Goal: Find contact information: Find contact information

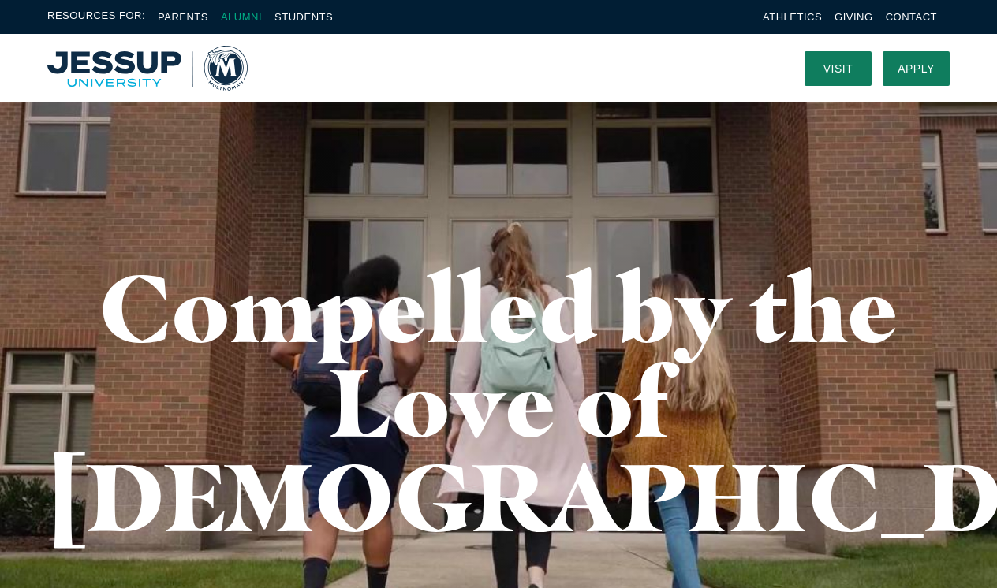
click at [249, 17] on link "Alumni" at bounding box center [241, 17] width 41 height 12
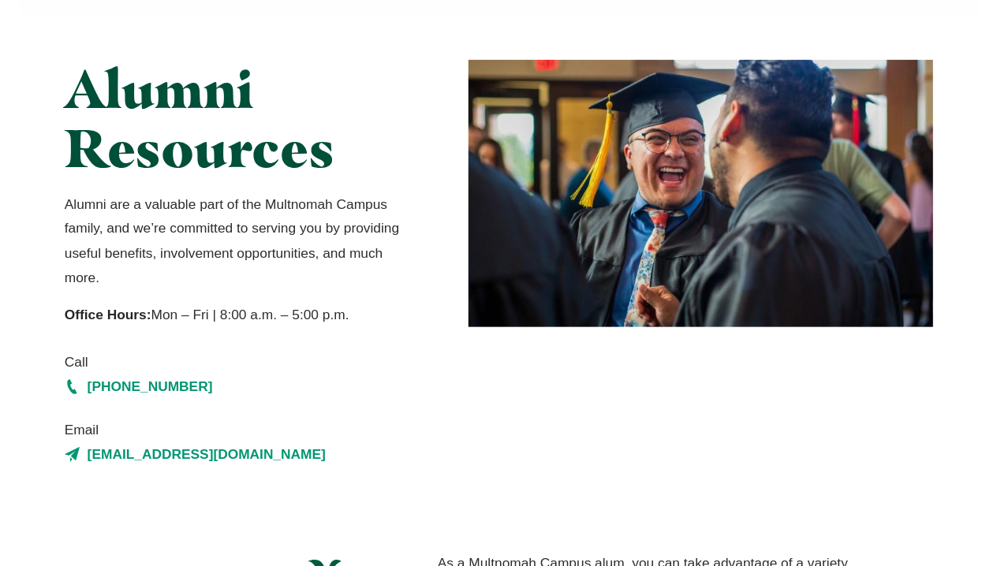
scroll to position [89, 0]
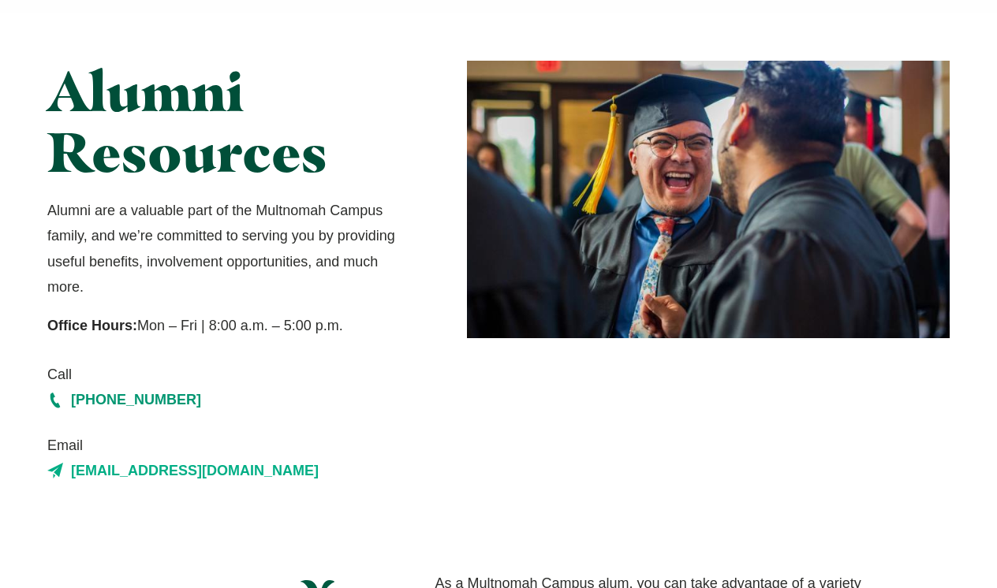
click at [192, 474] on link "[EMAIL_ADDRESS][DOMAIN_NAME]" at bounding box center [226, 470] width 359 height 25
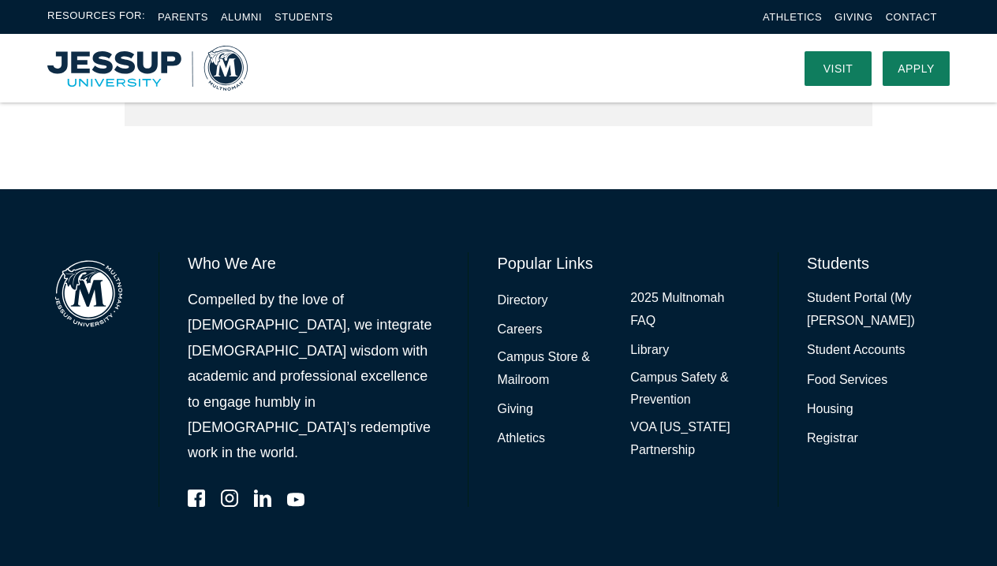
scroll to position [936, 0]
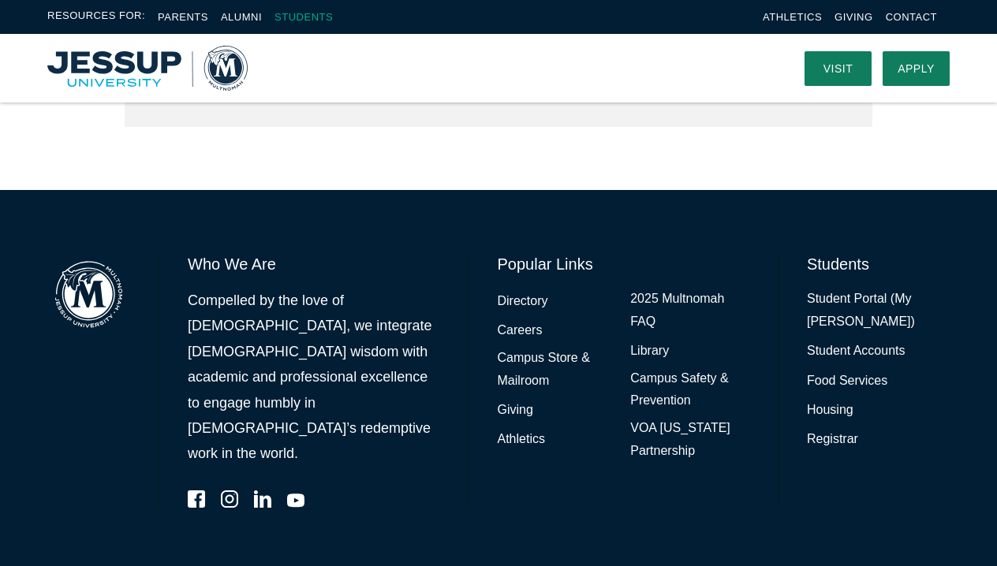
click at [321, 17] on link "Students" at bounding box center [303, 17] width 58 height 12
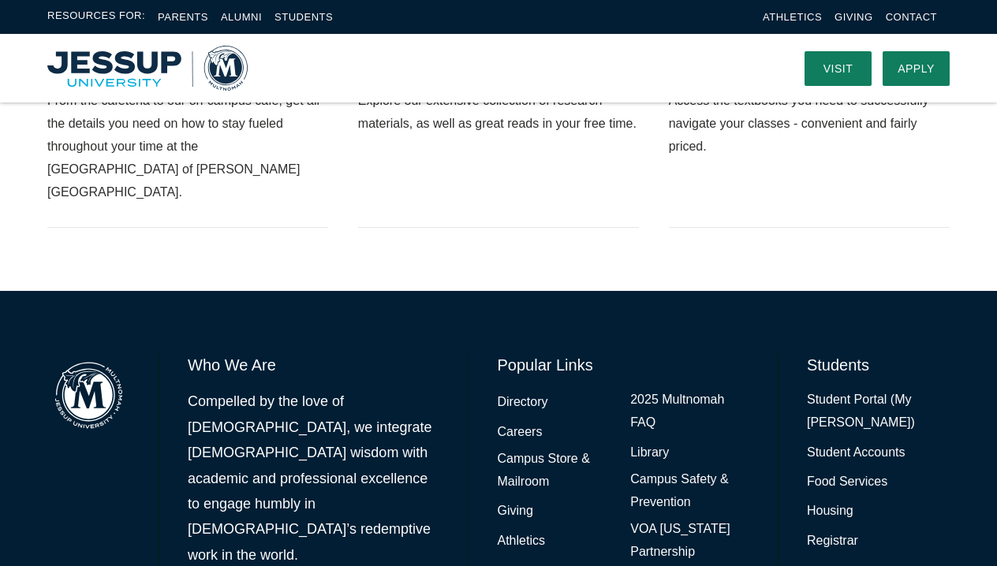
scroll to position [1607, 0]
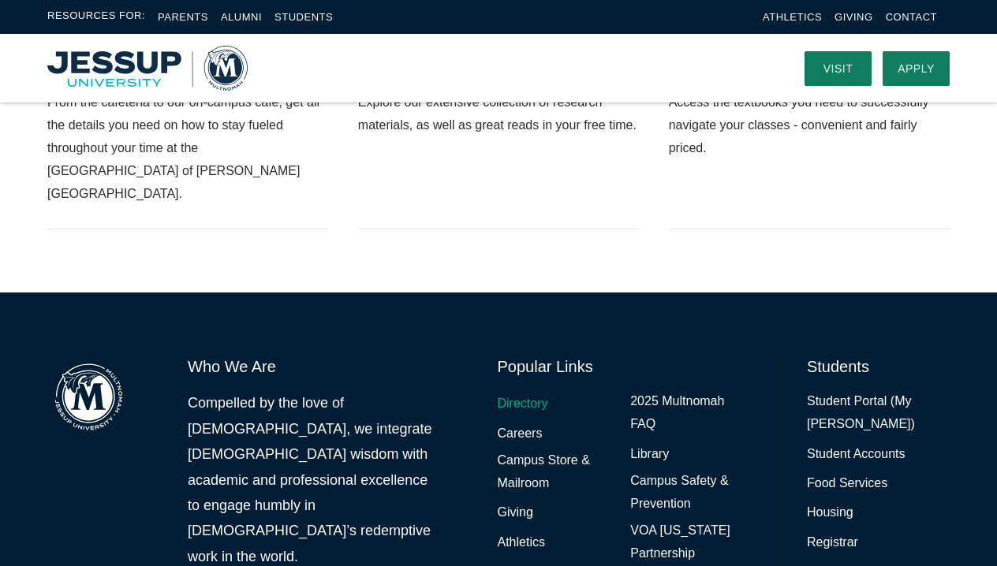
click at [532, 393] on link "Directory" at bounding box center [522, 404] width 50 height 23
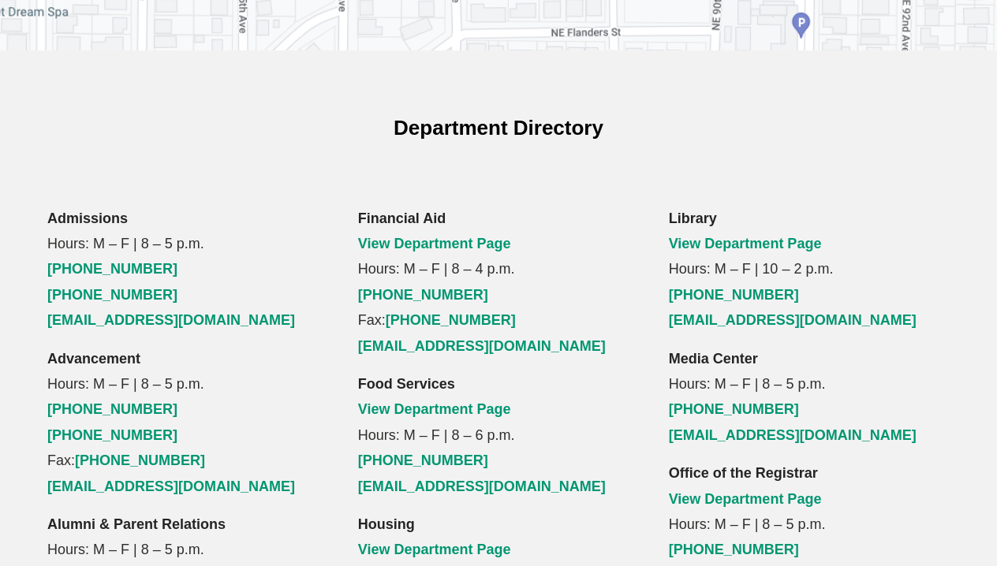
scroll to position [1058, 0]
